Goal: Information Seeking & Learning: Learn about a topic

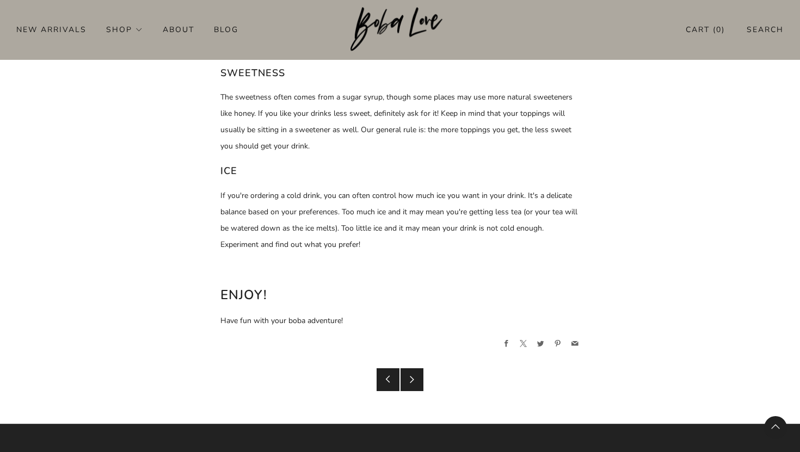
scroll to position [2045, 0]
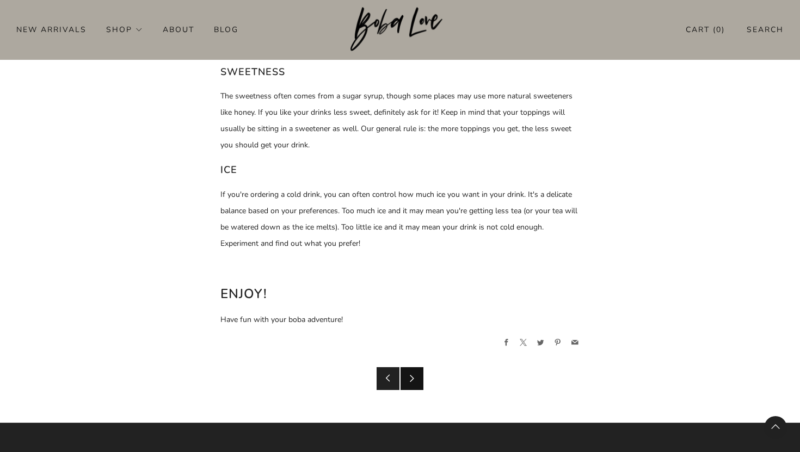
click at [419, 379] on link "Newer Post" at bounding box center [412, 378] width 23 height 23
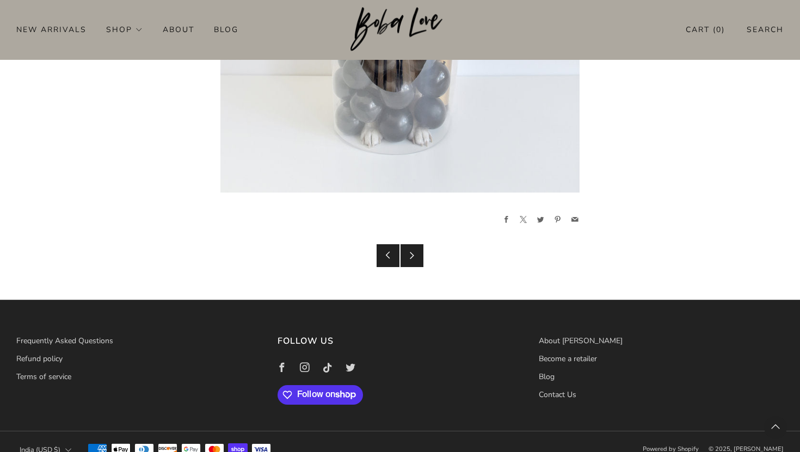
scroll to position [3008, 0]
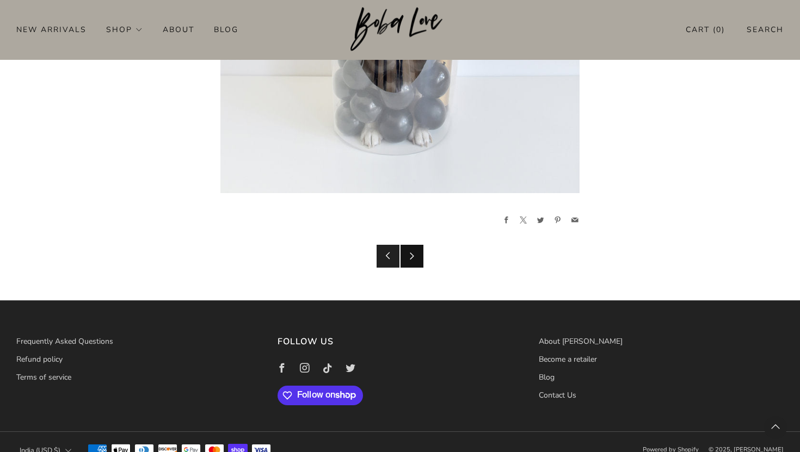
click at [418, 250] on link "Newer Post" at bounding box center [412, 256] width 23 height 23
